Goal: Transaction & Acquisition: Purchase product/service

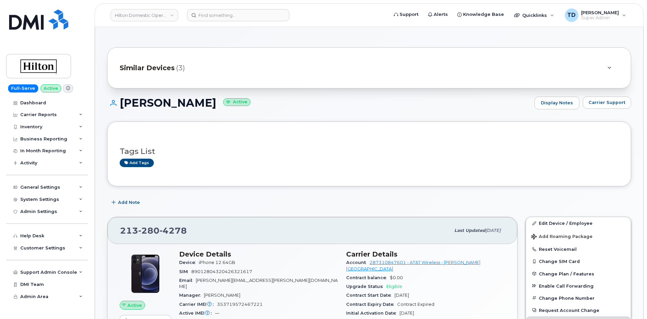
scroll to position [68, 0]
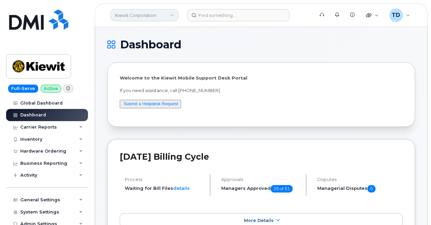
click at [158, 18] on link "Kiewit Corporation" at bounding box center [145, 15] width 68 height 12
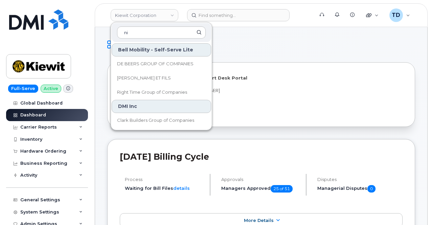
type input "n"
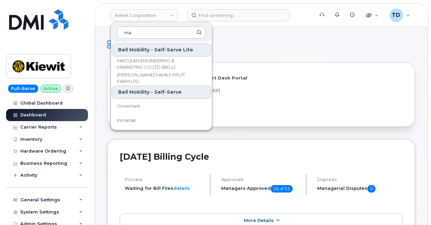
type input "m"
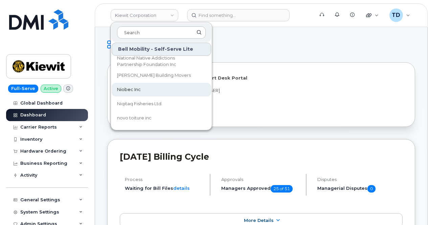
scroll to position [2014, 0]
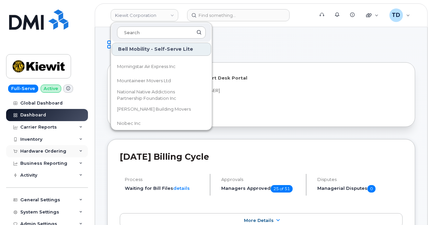
click at [43, 150] on div "Hardware Ordering" at bounding box center [43, 150] width 46 height 5
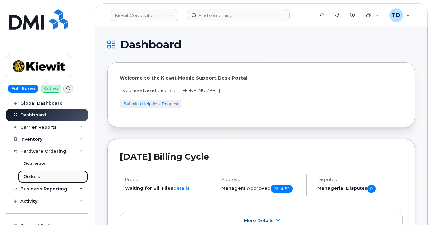
click at [59, 177] on link "Orders" at bounding box center [53, 176] width 70 height 13
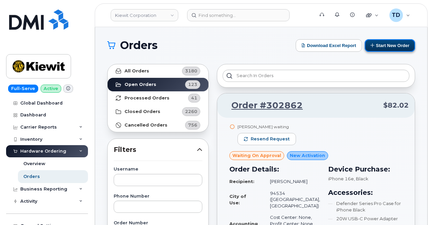
click at [386, 44] on button "Start New Order" at bounding box center [389, 45] width 50 height 13
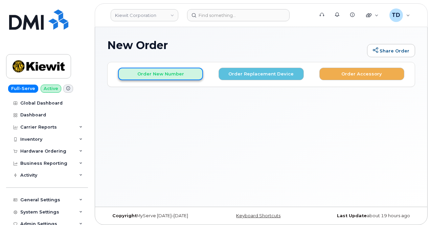
drag, startPoint x: 158, startPoint y: 70, endPoint x: 164, endPoint y: 67, distance: 6.0
click at [159, 69] on button "Order New Number" at bounding box center [160, 74] width 85 height 13
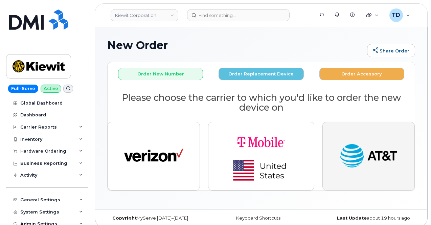
click at [372, 157] on img "button" at bounding box center [368, 156] width 59 height 30
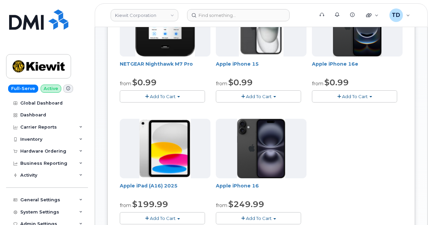
scroll to position [135, 0]
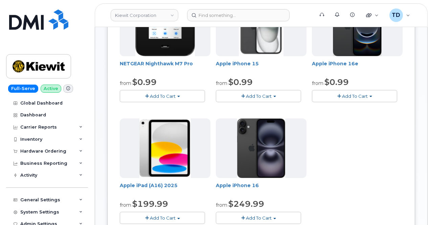
click at [246, 95] on span "Add To Cart" at bounding box center [259, 95] width 26 height 5
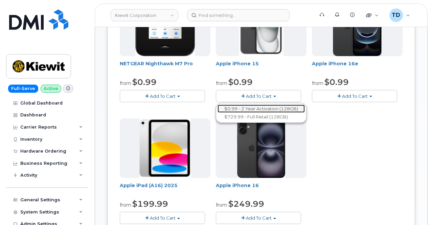
click at [231, 107] on link "$0.99 - 2 Year Activation (128GB)" at bounding box center [260, 108] width 87 height 8
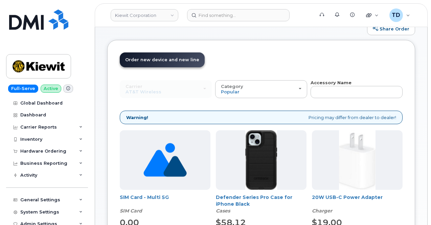
scroll to position [105, 0]
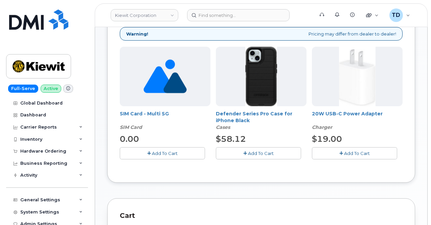
click at [248, 152] on span "Add To Cart" at bounding box center [261, 152] width 26 height 5
click at [344, 152] on span "Add To Cart" at bounding box center [357, 152] width 26 height 5
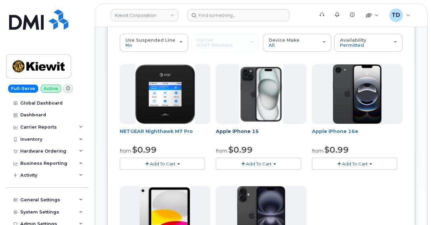
scroll to position [67, 0]
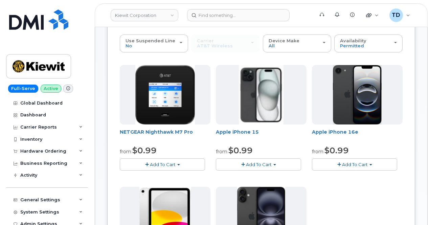
click at [246, 166] on span "Add To Cart" at bounding box center [259, 164] width 26 height 5
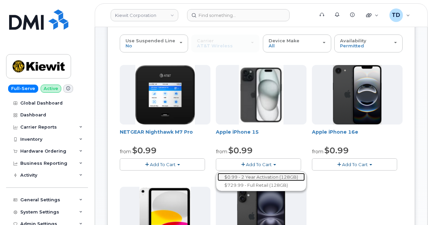
click at [228, 175] on link "$0.99 - 2 Year Activation (128GB)" at bounding box center [260, 177] width 87 height 8
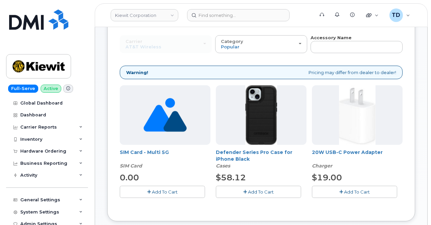
click at [216, 186] on button "Add To Cart" at bounding box center [258, 192] width 85 height 12
click at [312, 188] on button "Add To Cart" at bounding box center [354, 192] width 85 height 12
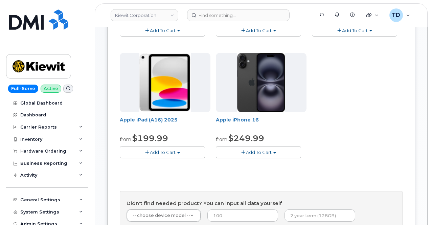
scroll to position [168, 0]
